Goal: Find specific page/section: Find specific page/section

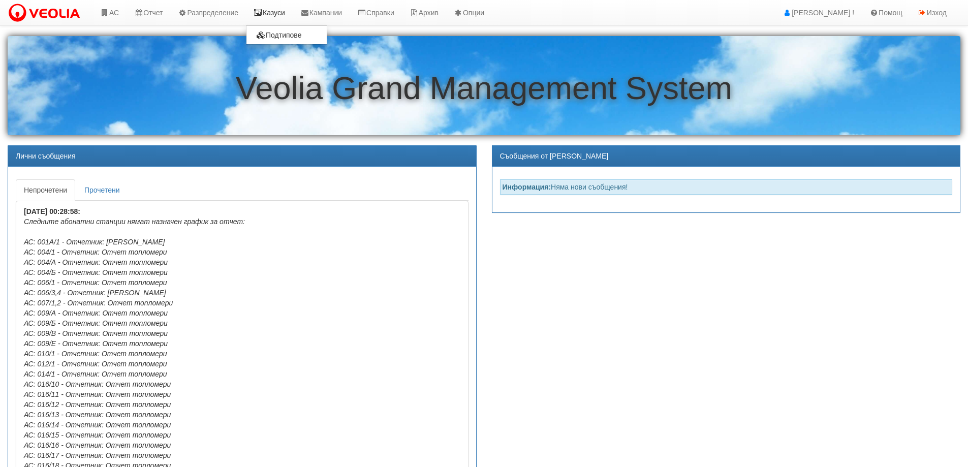
click at [274, 13] on link "Казуси" at bounding box center [269, 12] width 47 height 25
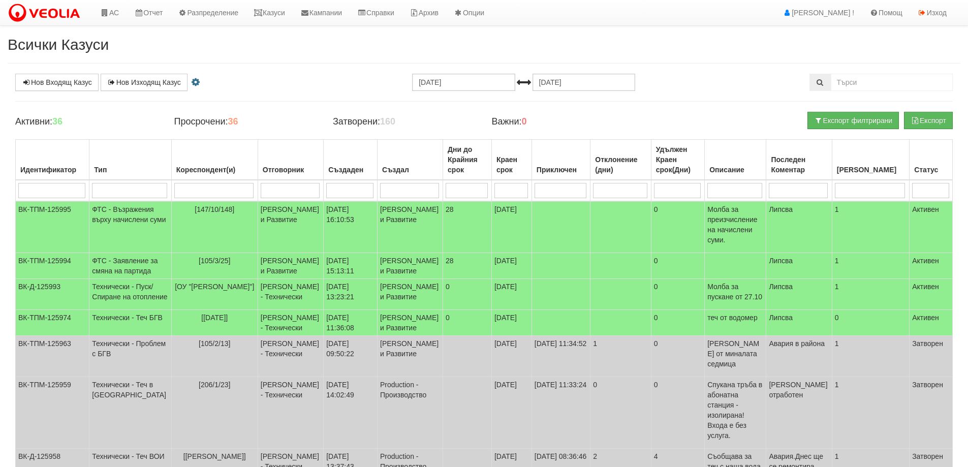
click at [208, 192] on input "search" at bounding box center [213, 190] width 79 height 15
type input "115"
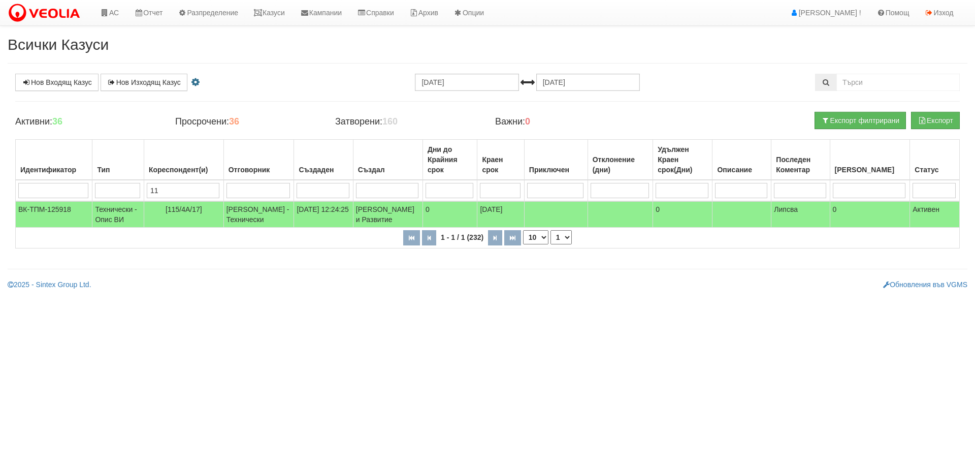
type input "1"
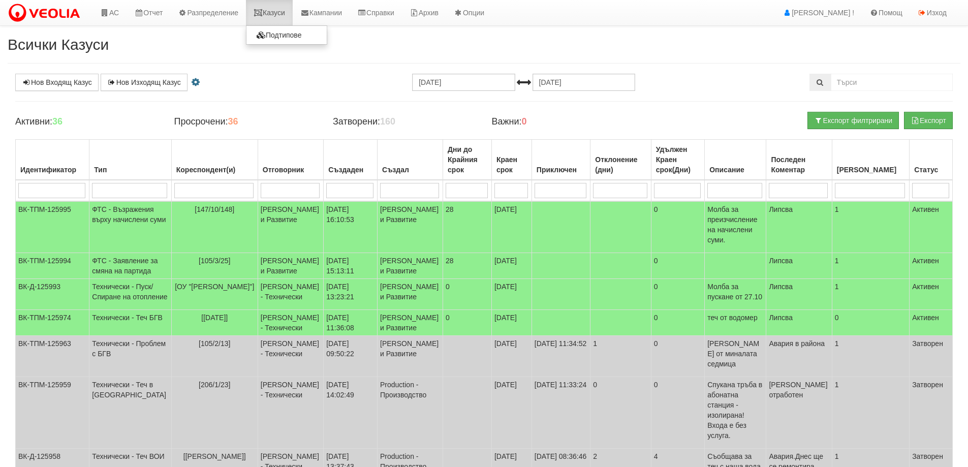
click at [278, 7] on link "Казуси" at bounding box center [269, 12] width 47 height 25
